Goal: Information Seeking & Learning: Learn about a topic

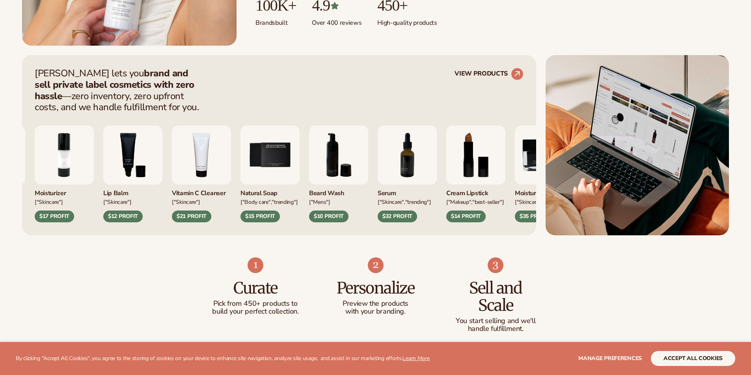
scroll to position [276, 0]
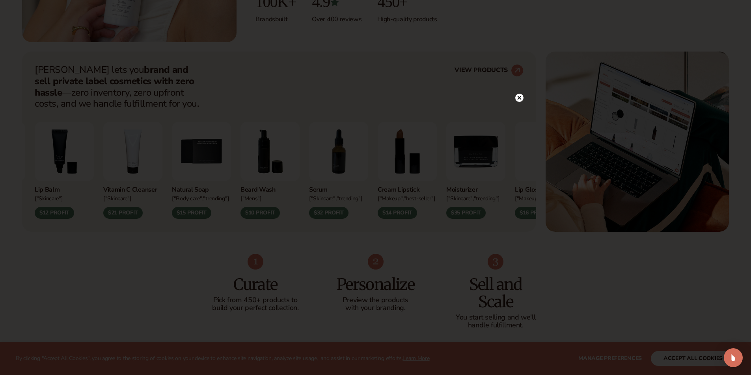
click at [519, 98] on icon at bounding box center [519, 98] width 4 height 4
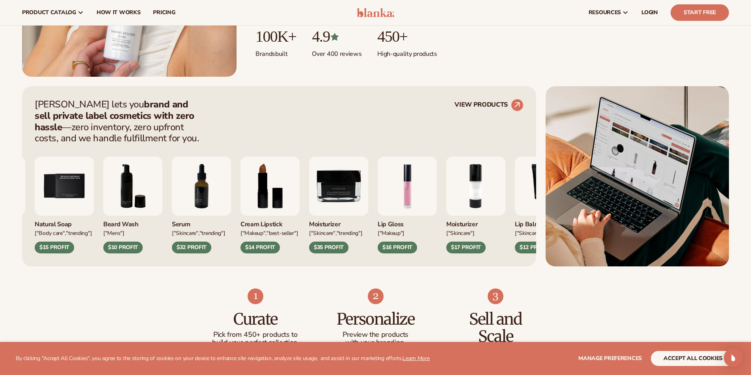
scroll to position [236, 0]
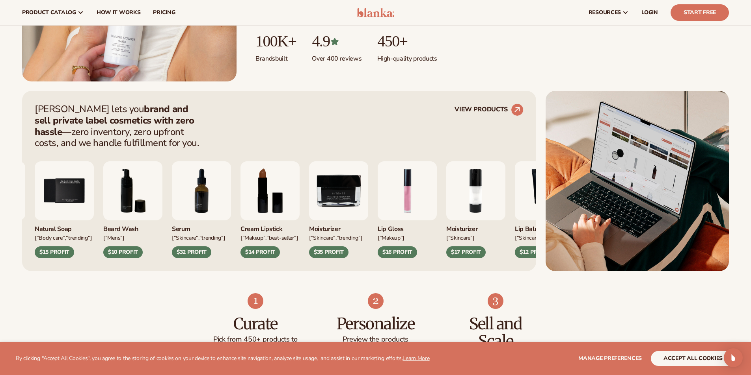
click at [368, 201] on img "9 / 9" at bounding box center [338, 191] width 59 height 59
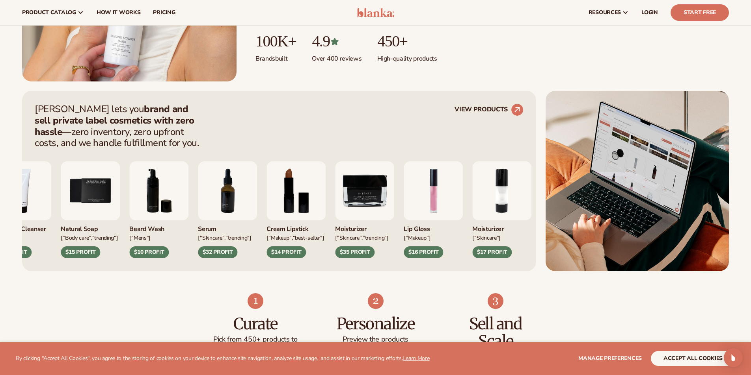
click at [364, 187] on img "9 / 9" at bounding box center [364, 191] width 59 height 59
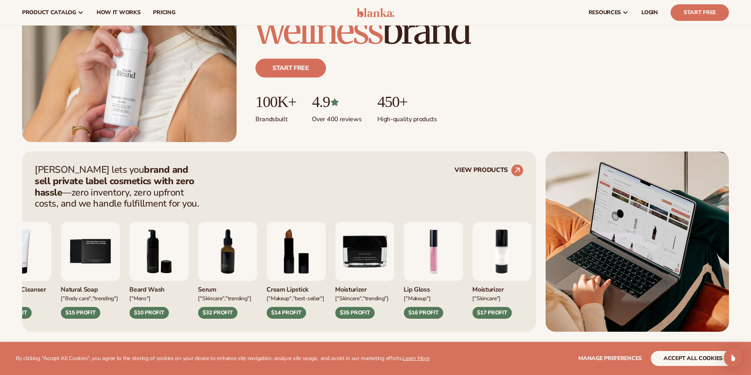
scroll to position [0, 0]
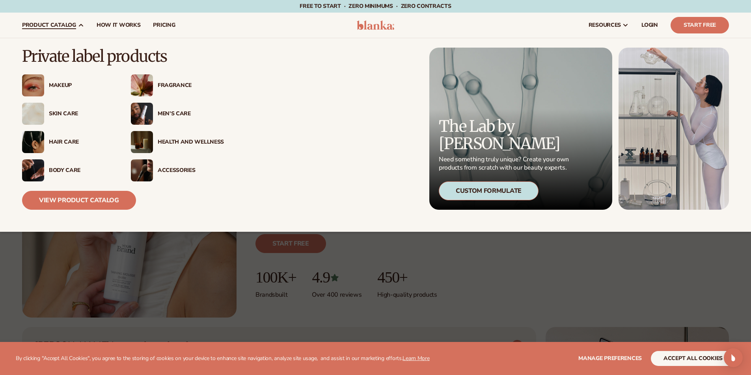
click at [67, 141] on div "Hair Care" at bounding box center [82, 142] width 66 height 7
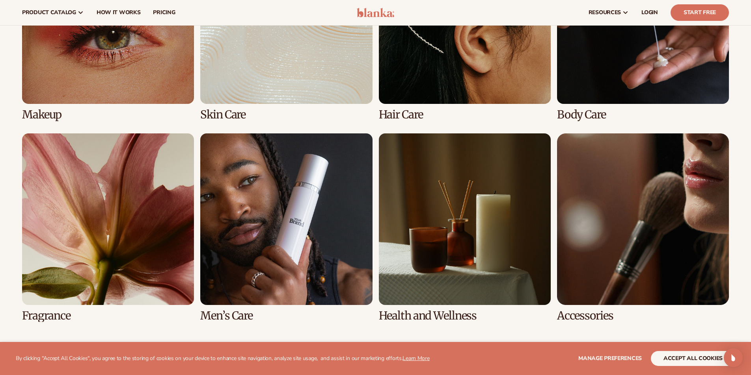
scroll to position [552, 0]
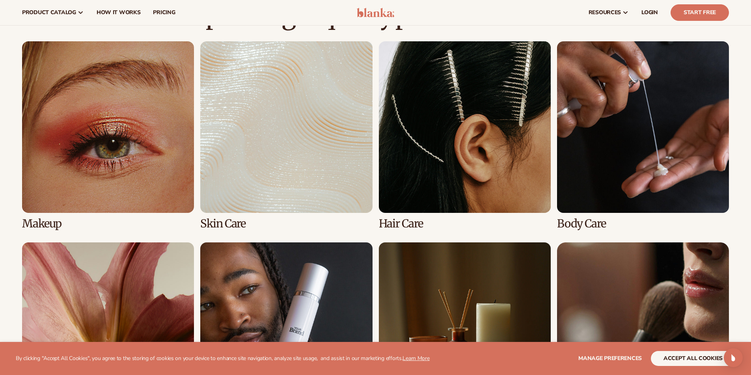
click at [439, 149] on link "3 / 8" at bounding box center [465, 135] width 172 height 189
click at [409, 220] on link "3 / 8" at bounding box center [465, 135] width 172 height 189
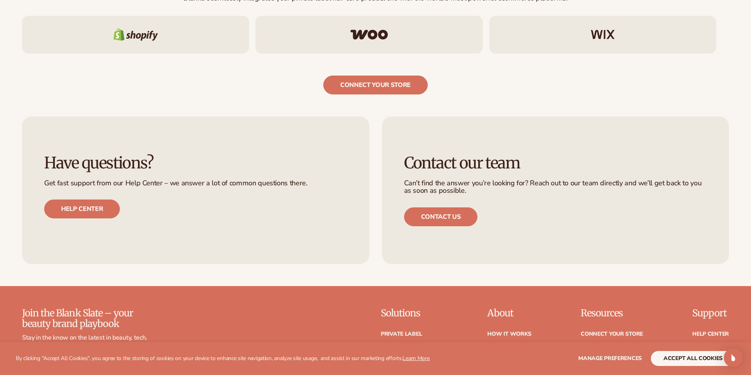
scroll to position [1458, 0]
